Goal: Find specific page/section: Find specific page/section

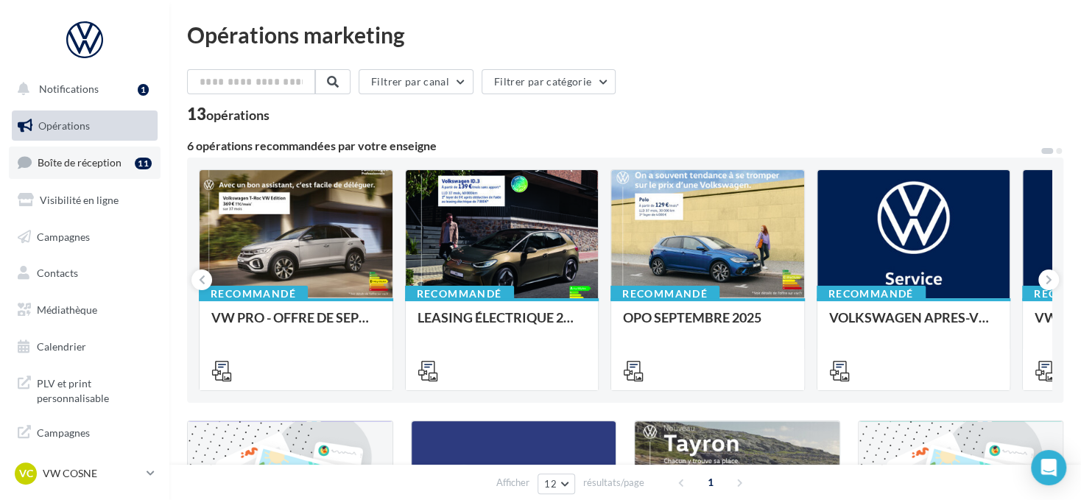
click at [83, 163] on span "Boîte de réception" at bounding box center [80, 162] width 84 height 13
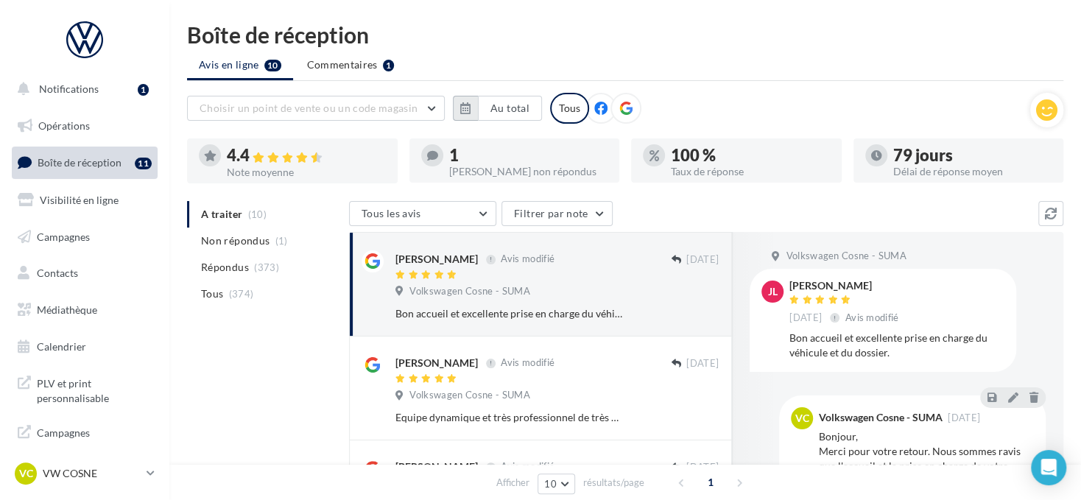
click at [471, 107] on icon "button" at bounding box center [465, 108] width 10 height 12
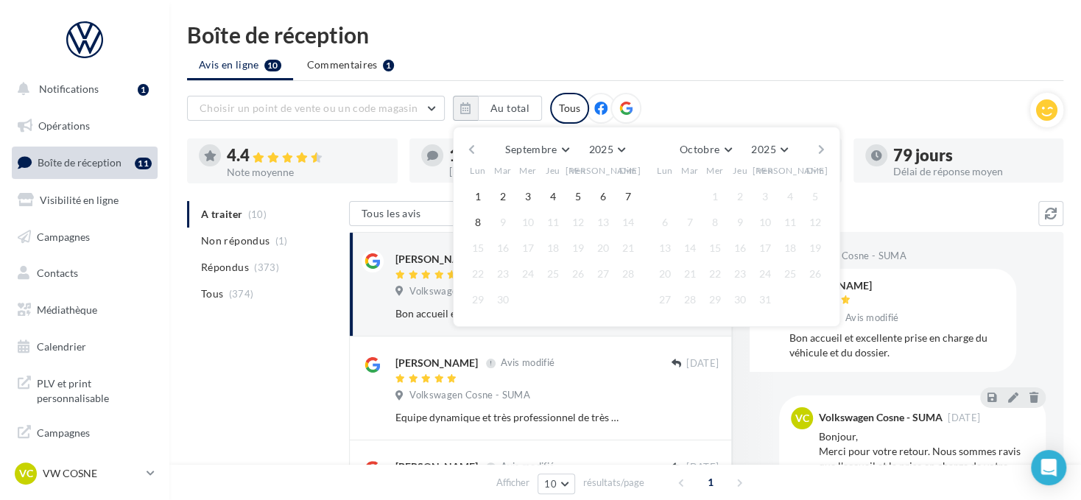
click at [469, 143] on button "button" at bounding box center [471, 149] width 13 height 21
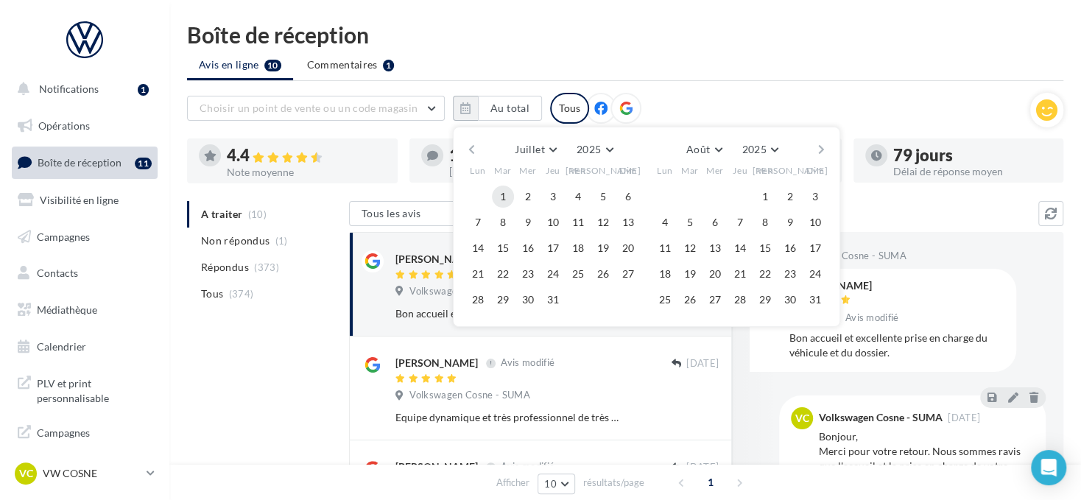
click at [500, 191] on button "1" at bounding box center [503, 197] width 22 height 22
click at [820, 145] on button "button" at bounding box center [821, 149] width 13 height 21
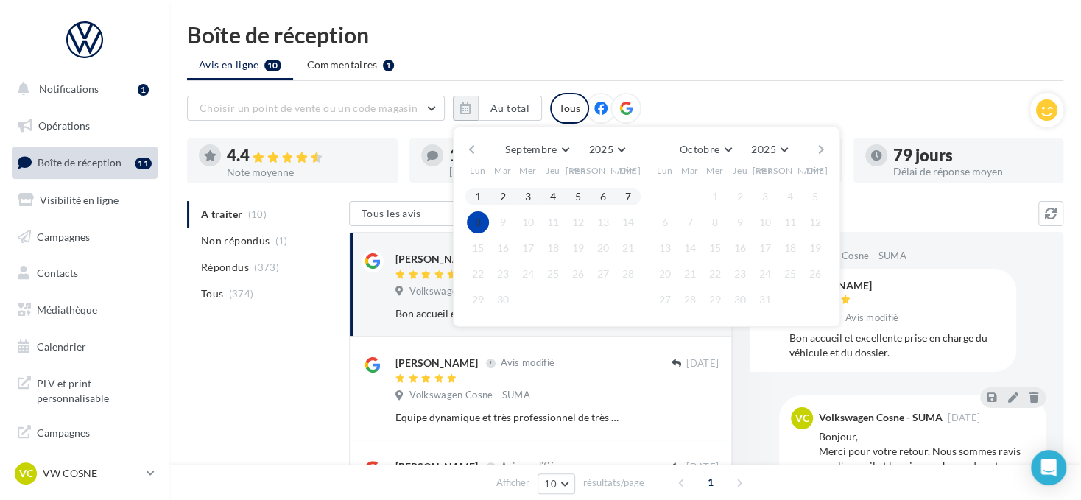
click at [483, 225] on button "8" at bounding box center [478, 222] width 22 height 22
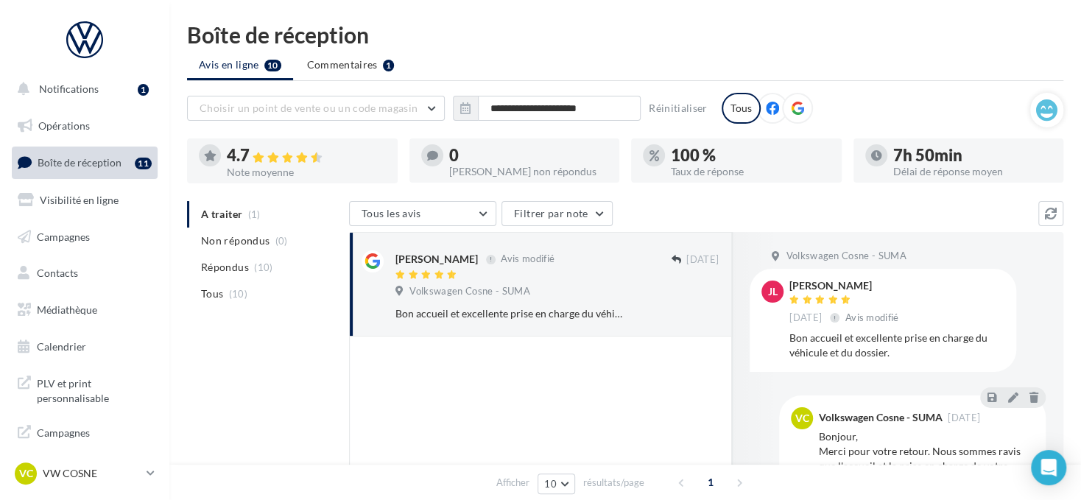
click at [797, 108] on icon at bounding box center [797, 108] width 13 height 13
click at [147, 482] on link "VC VW COSNE vw-cos-dup" at bounding box center [85, 473] width 146 height 28
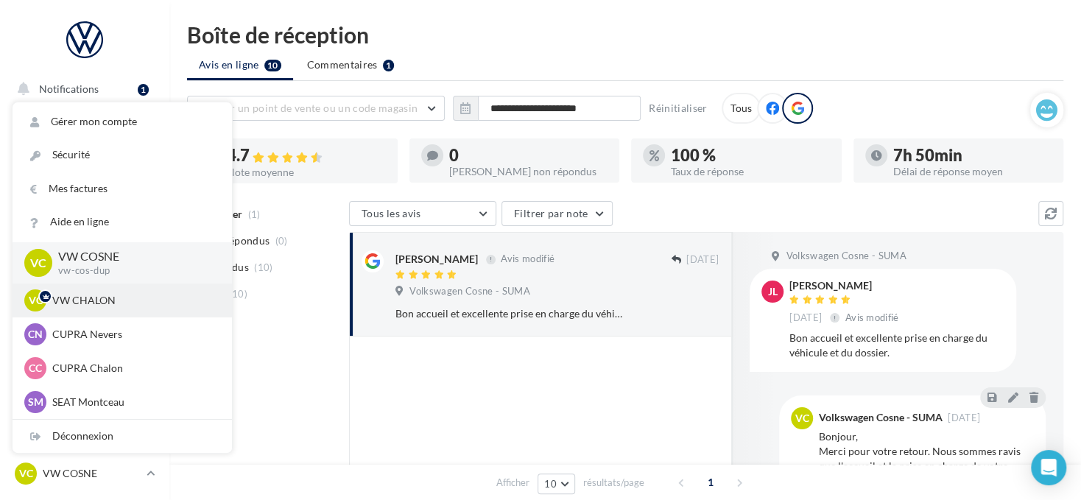
click at [112, 297] on p "VW CHALON" at bounding box center [133, 300] width 162 height 15
